Goal: Transaction & Acquisition: Subscribe to service/newsletter

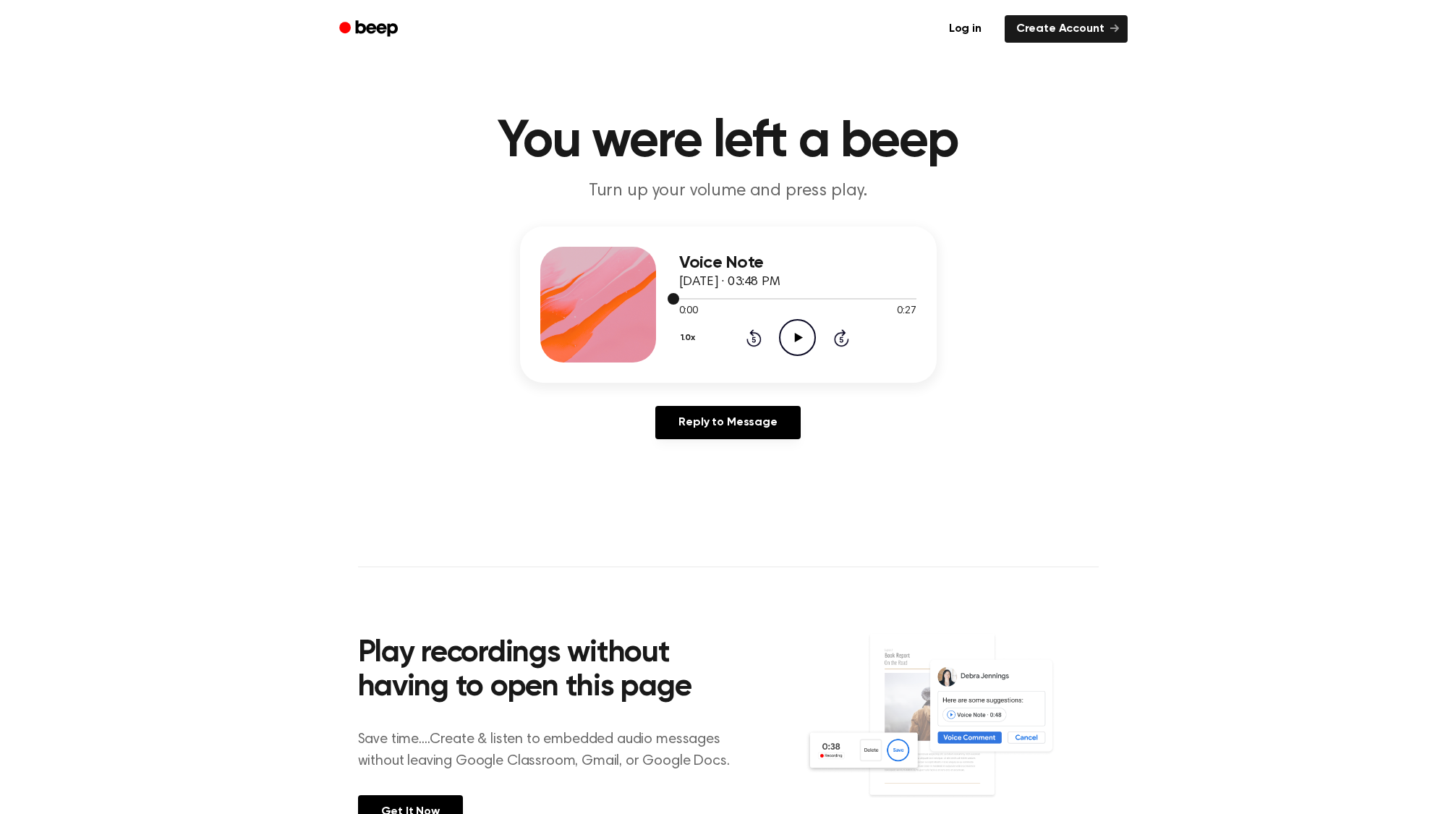
click at [767, 301] on div at bounding box center [798, 298] width 237 height 12
drag, startPoint x: 910, startPoint y: 299, endPoint x: 781, endPoint y: 294, distance: 129.1
click at [781, 294] on div at bounding box center [798, 298] width 237 height 12
click at [770, 301] on div at bounding box center [798, 298] width 237 height 12
click at [750, 298] on div at bounding box center [798, 299] width 237 height 2
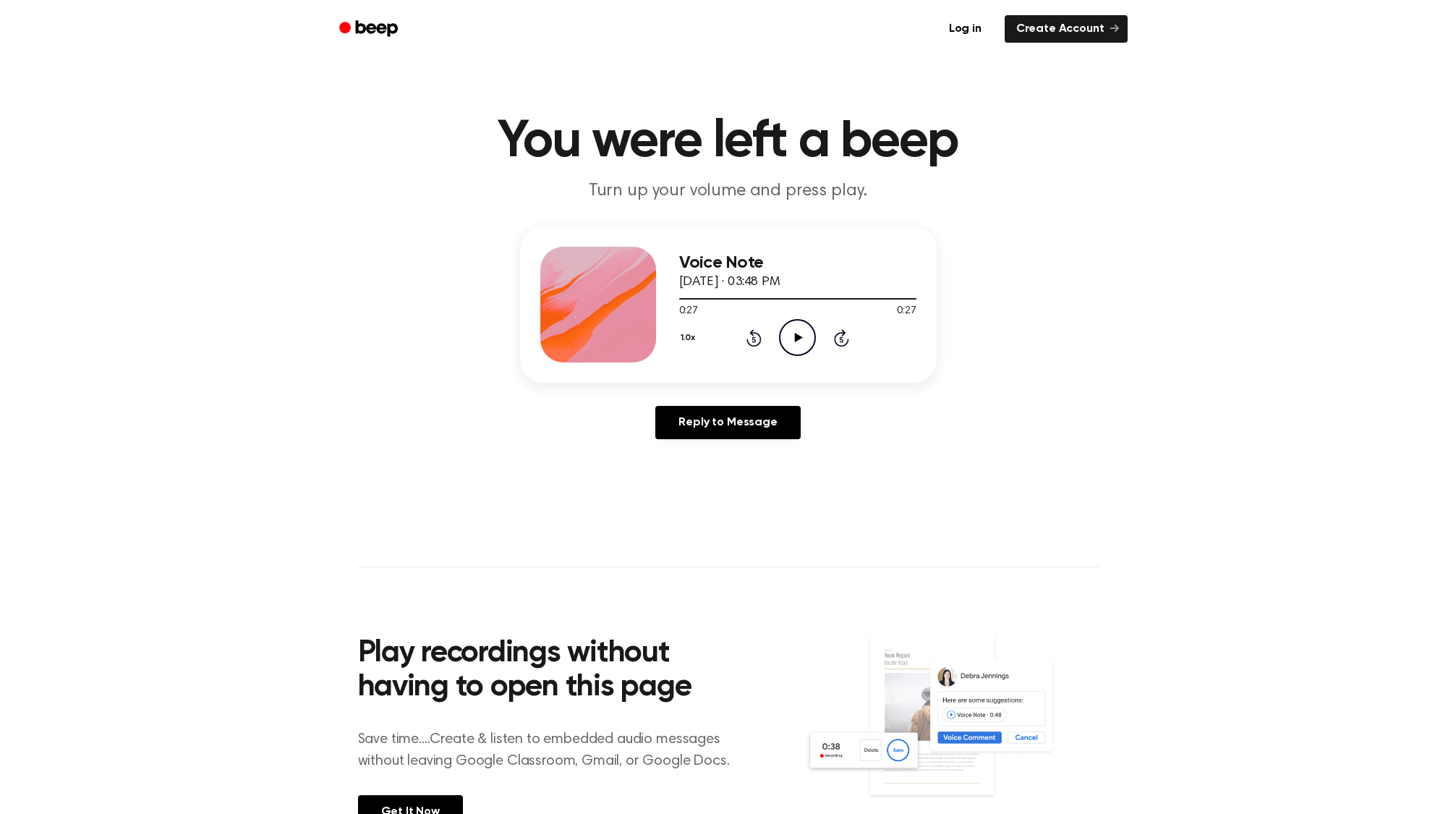
click at [594, 317] on div at bounding box center [598, 304] width 116 height 116
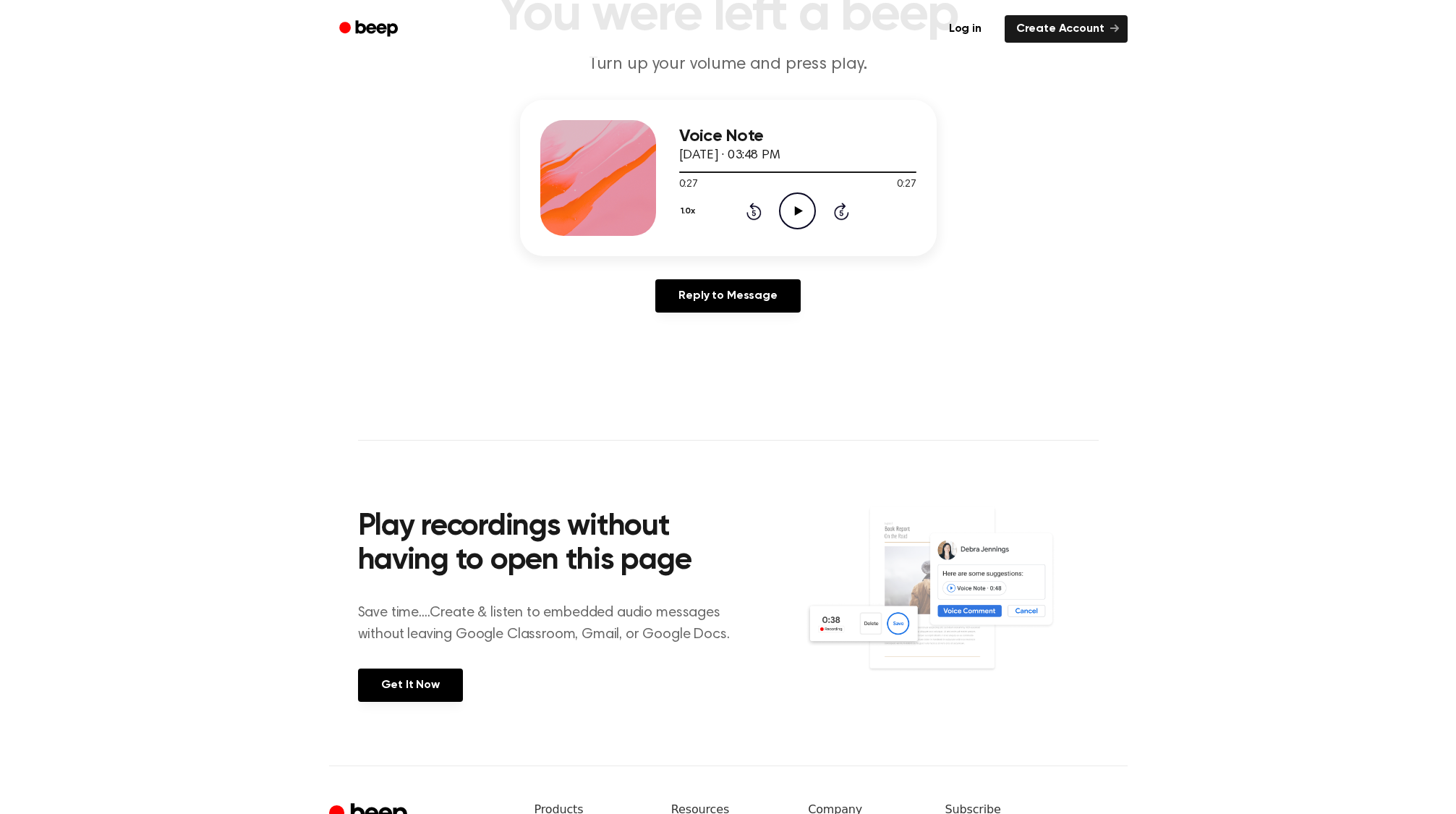
scroll to position [354, 0]
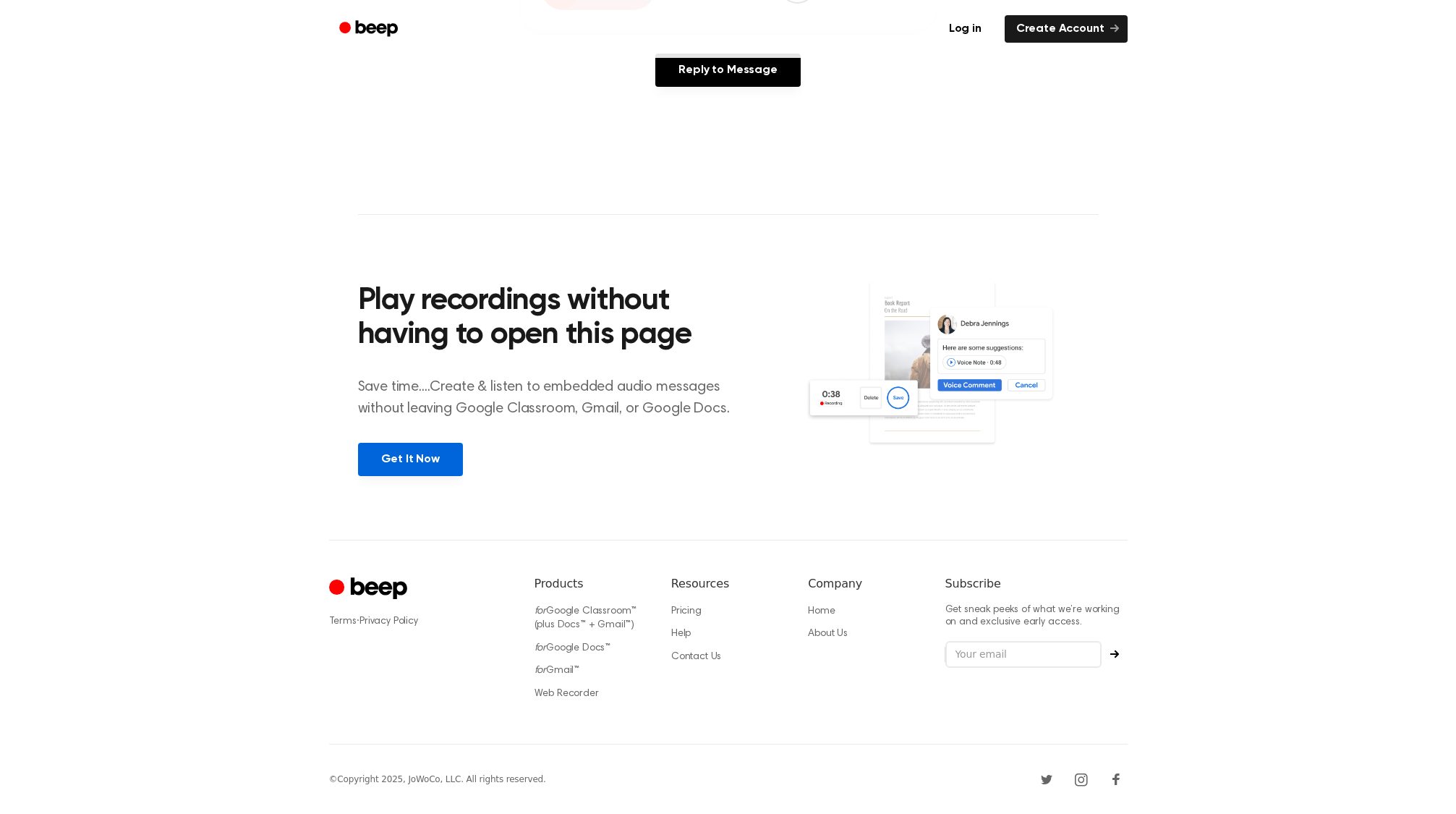
click at [419, 453] on link "Get It Now" at bounding box center [410, 459] width 105 height 34
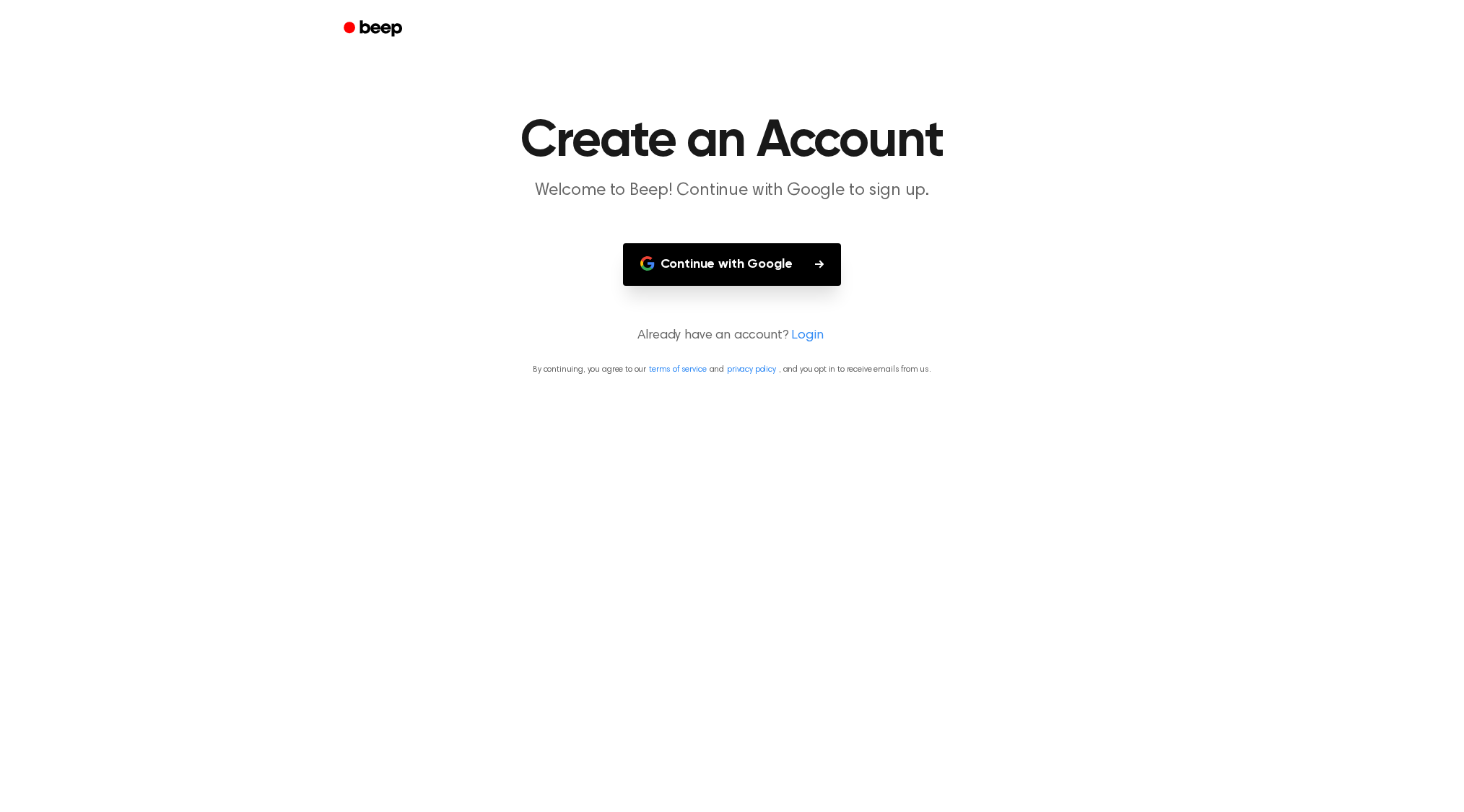
click at [725, 260] on button "Continue with Google" at bounding box center [732, 264] width 218 height 42
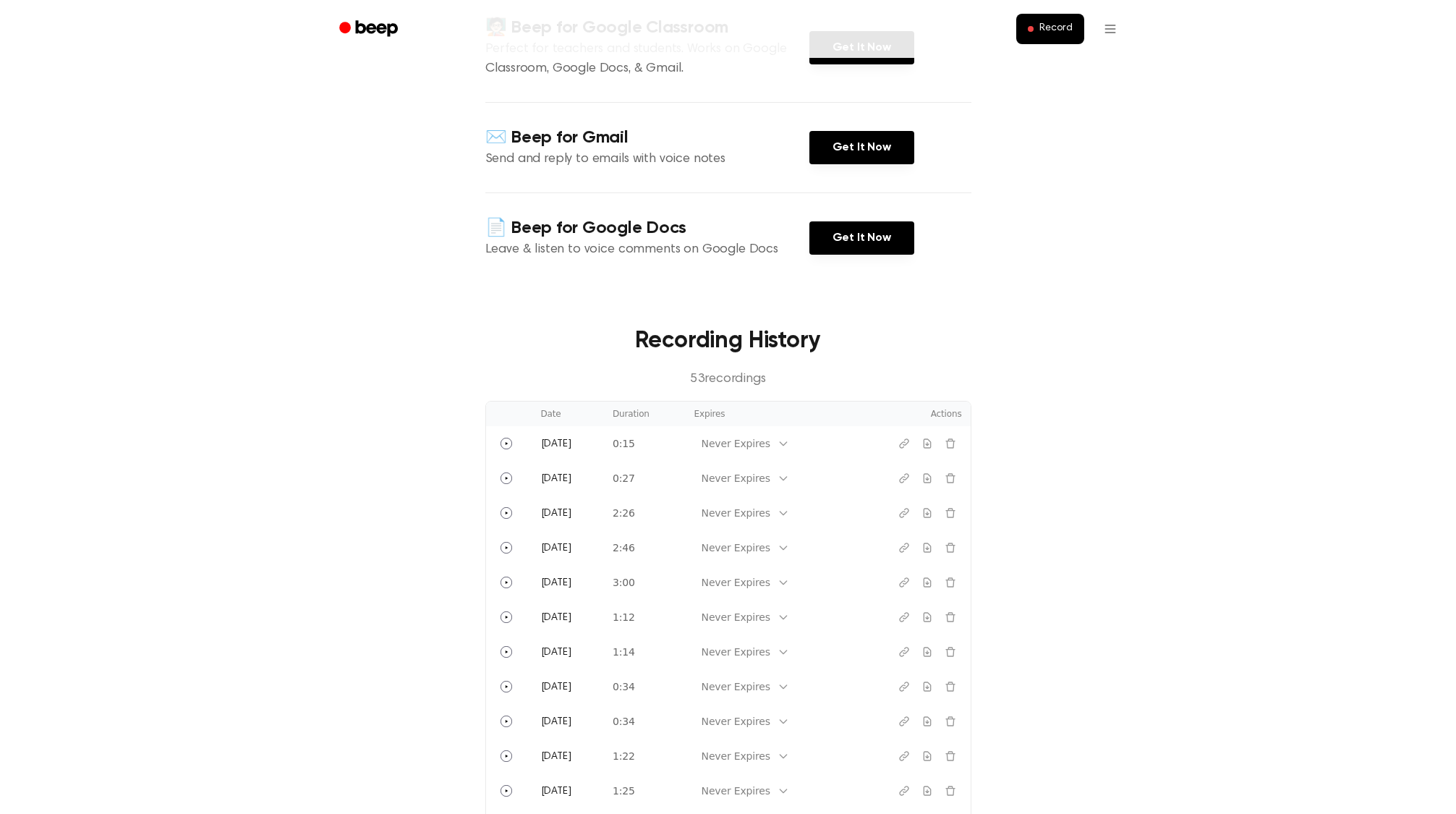
scroll to position [97, 0]
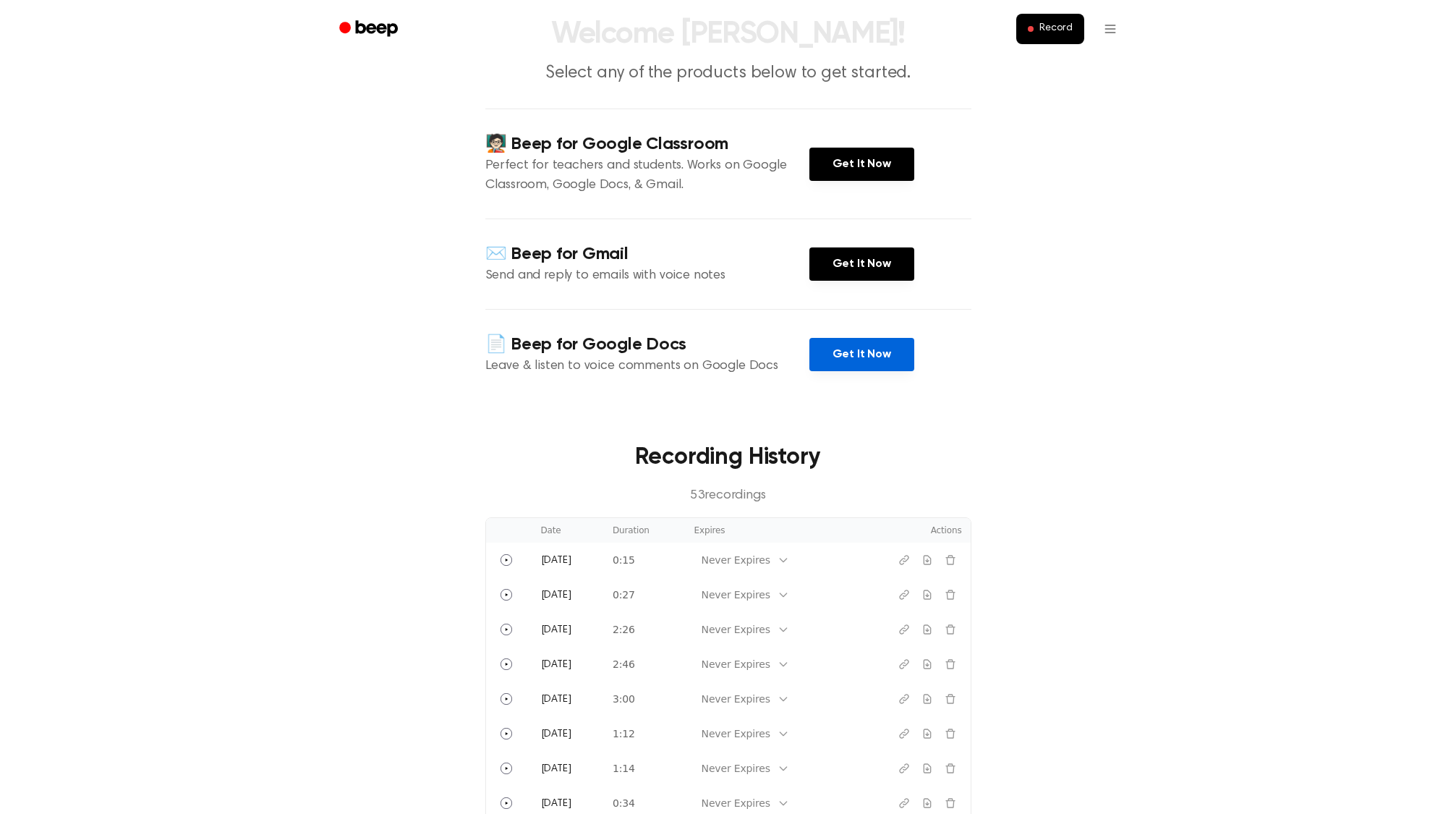
click at [868, 354] on link "Get It Now" at bounding box center [861, 355] width 105 height 34
click at [860, 357] on link "Get It Now" at bounding box center [861, 355] width 105 height 34
